Goal: Task Accomplishment & Management: Manage account settings

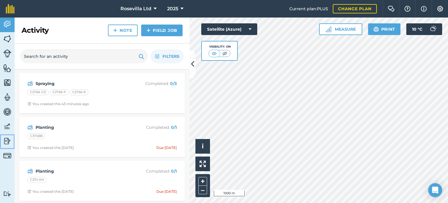
click at [8, 140] on img at bounding box center [7, 140] width 8 height 9
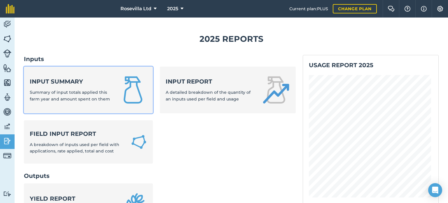
click at [114, 101] on link "Input summary Summary of input totals applied this farm year and amount spent o…" at bounding box center [88, 89] width 129 height 47
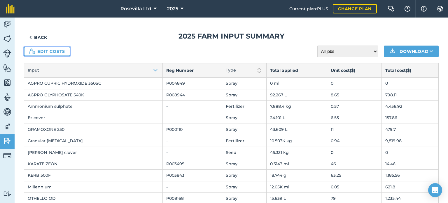
click at [51, 50] on link "Edit costs" at bounding box center [47, 51] width 46 height 9
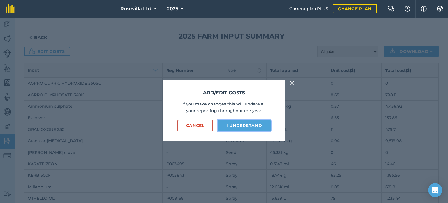
click at [245, 126] on button "I understand" at bounding box center [244, 126] width 53 height 12
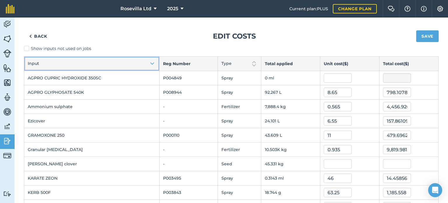
click at [38, 59] on button "Input" at bounding box center [91, 64] width 135 height 14
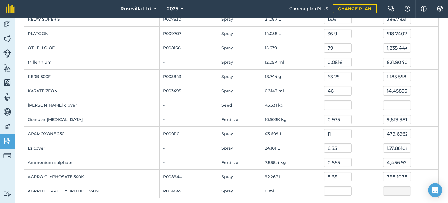
scroll to position [133, 0]
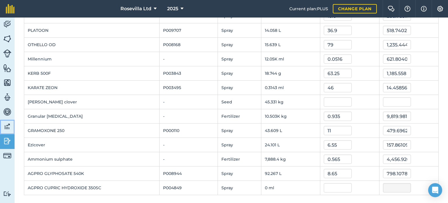
click at [7, 127] on img at bounding box center [7, 126] width 8 height 9
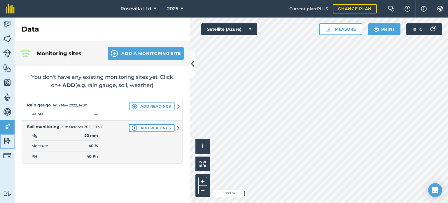
click at [7, 140] on img at bounding box center [7, 140] width 8 height 9
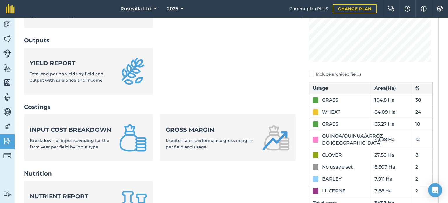
scroll to position [132, 0]
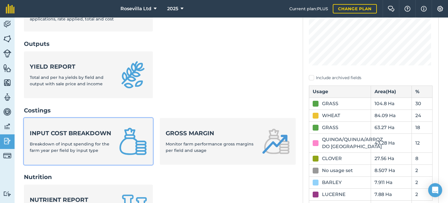
click at [97, 151] on span "Breakdown of input spending for the farm year per field by input type" at bounding box center [70, 147] width 80 height 12
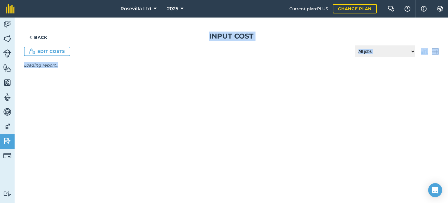
click at [97, 151] on div "Back Input cost Edit costs All jobs Incomplete jobs Complete jobs Loading repor…" at bounding box center [231, 109] width 433 height 185
click at [36, 39] on link "Back" at bounding box center [38, 37] width 29 height 12
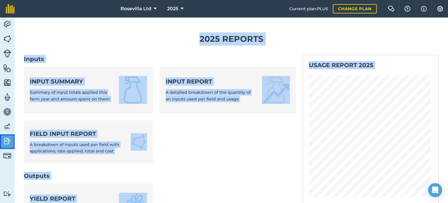
click at [7, 141] on img at bounding box center [7, 140] width 8 height 9
click at [8, 21] on img at bounding box center [7, 24] width 8 height 9
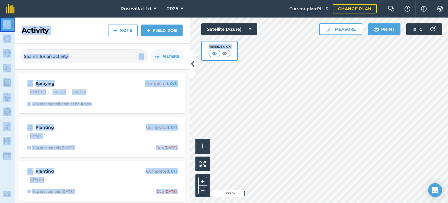
click at [8, 21] on img at bounding box center [7, 24] width 8 height 9
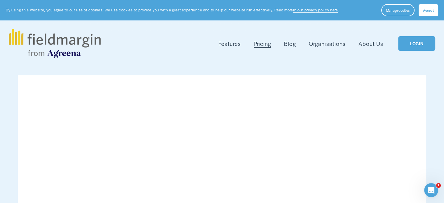
click at [415, 41] on link "LOGIN" at bounding box center [416, 43] width 37 height 15
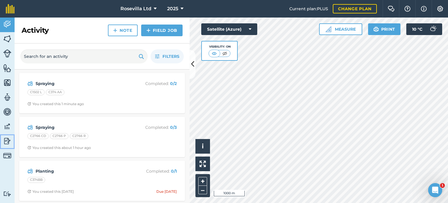
click at [8, 141] on img at bounding box center [7, 140] width 8 height 9
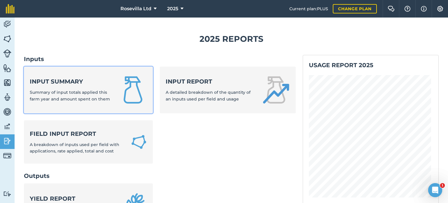
click at [97, 96] on span "Summary of input totals applied this farm year and amount spent on them" at bounding box center [70, 96] width 80 height 12
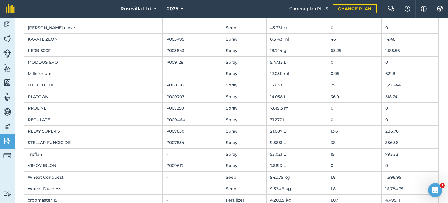
scroll to position [135, 0]
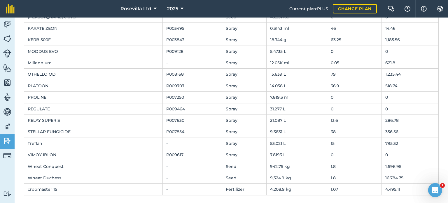
click at [448, 18] on div "Back 2025 Farm input summary Edit costs All jobs Incomplete jobs Complete jobs …" at bounding box center [231, 109] width 433 height 185
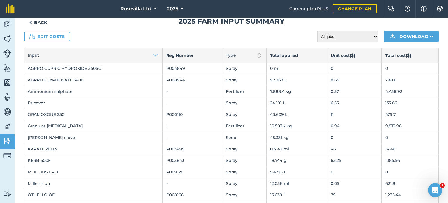
scroll to position [0, 0]
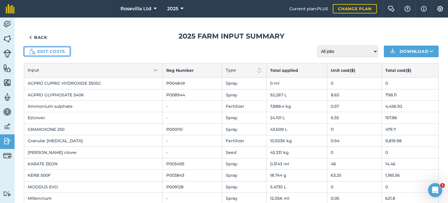
click at [58, 50] on link "Edit costs" at bounding box center [47, 51] width 46 height 9
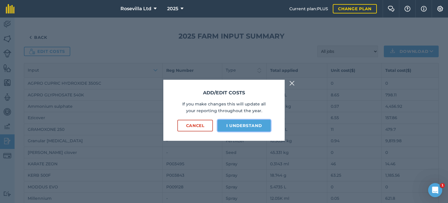
click at [240, 123] on button "I understand" at bounding box center [244, 126] width 53 height 12
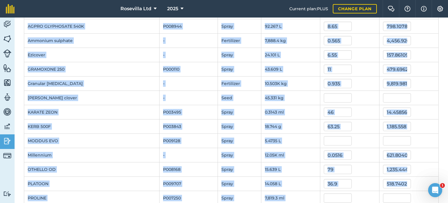
scroll to position [82, 0]
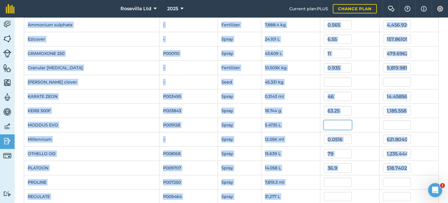
click at [333, 125] on input "text" at bounding box center [338, 124] width 28 height 9
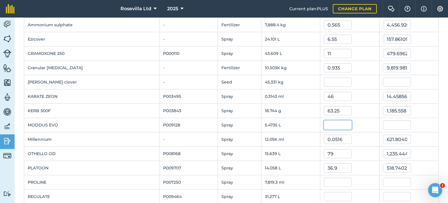
click at [335, 126] on input "text" at bounding box center [338, 124] width 28 height 9
type input "92"
type input "503.560804"
click at [328, 81] on input "text" at bounding box center [338, 81] width 28 height 9
type input "10"
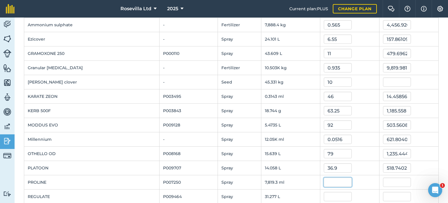
type input "453.3051"
drag, startPoint x: 325, startPoint y: 179, endPoint x: 335, endPoint y: 182, distance: 10.8
click at [335, 182] on input "text" at bounding box center [338, 181] width 28 height 9
type input "77"
type input "602,083.5282"
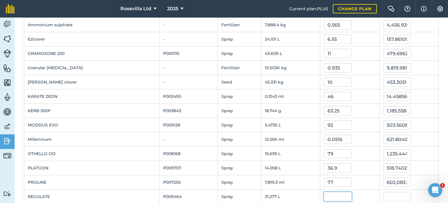
click at [325, 197] on input "text" at bounding box center [338, 196] width 28 height 9
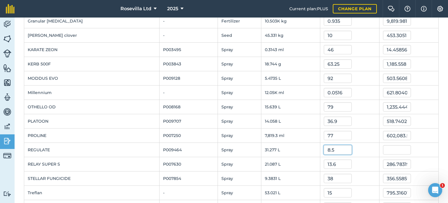
scroll to position [175, 0]
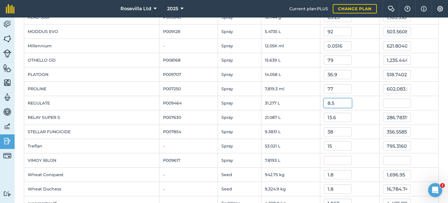
type input "8.5"
type input "265.8550695"
click at [328, 159] on input "text" at bounding box center [338, 159] width 28 height 9
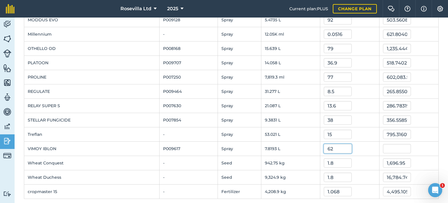
scroll to position [190, 0]
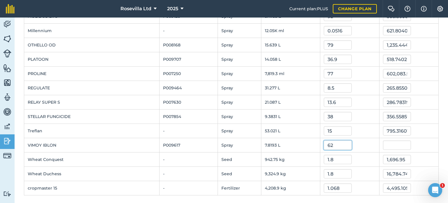
type input "62"
type input "484.794554"
click at [358, 159] on div "1.8" at bounding box center [350, 159] width 52 height 9
click at [444, 17] on button "Settings" at bounding box center [440, 8] width 16 height 17
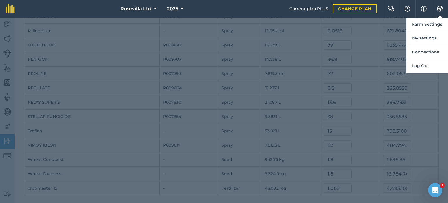
click at [437, 90] on div at bounding box center [224, 109] width 448 height 185
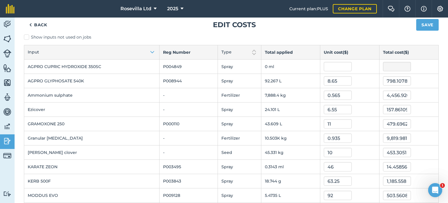
scroll to position [0, 0]
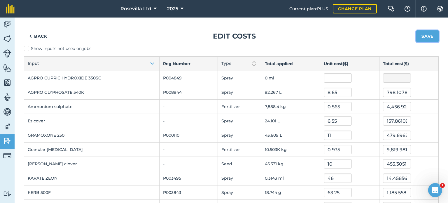
click at [425, 36] on button "Save" at bounding box center [427, 36] width 22 height 12
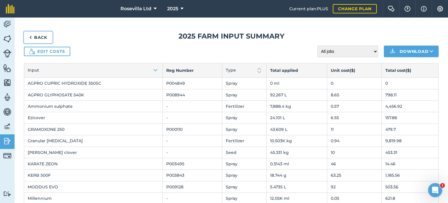
click at [39, 38] on link "Back" at bounding box center [38, 37] width 29 height 12
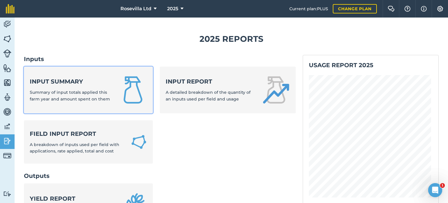
click at [59, 95] on div "Input summary Summary of input totals applied this farm year and amount spent o…" at bounding box center [71, 89] width 82 height 25
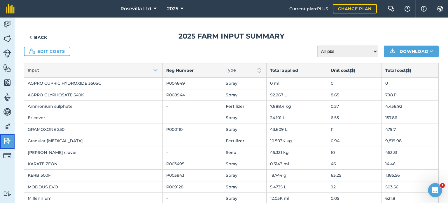
click at [9, 138] on img at bounding box center [7, 140] width 8 height 9
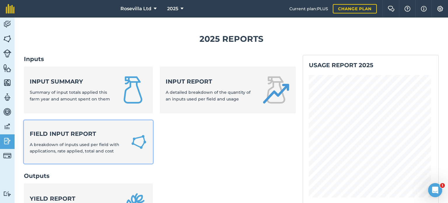
click at [49, 135] on strong "Field Input Report" at bounding box center [77, 133] width 94 height 8
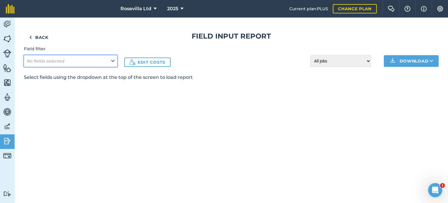
click at [114, 62] on icon at bounding box center [112, 61] width 3 height 6
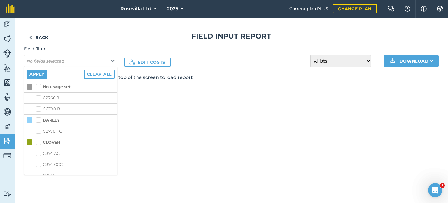
click at [73, 154] on label "C374 AC" at bounding box center [75, 153] width 79 height 6
click at [40, 154] on input "C374 AC" at bounding box center [38, 152] width 4 height 4
checkbox input "true"
click at [75, 164] on label "C374 CCC" at bounding box center [75, 164] width 79 height 6
click at [40, 164] on input "C374 CCC" at bounding box center [38, 163] width 4 height 4
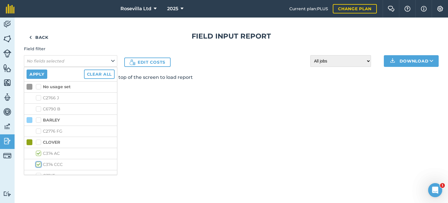
checkbox input "true"
click at [36, 72] on button "Apply" at bounding box center [37, 73] width 21 height 9
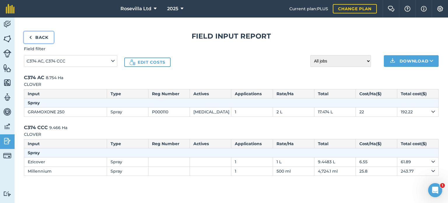
click at [43, 38] on link "Back" at bounding box center [39, 37] width 30 height 12
